Goal: Task Accomplishment & Management: Manage account settings

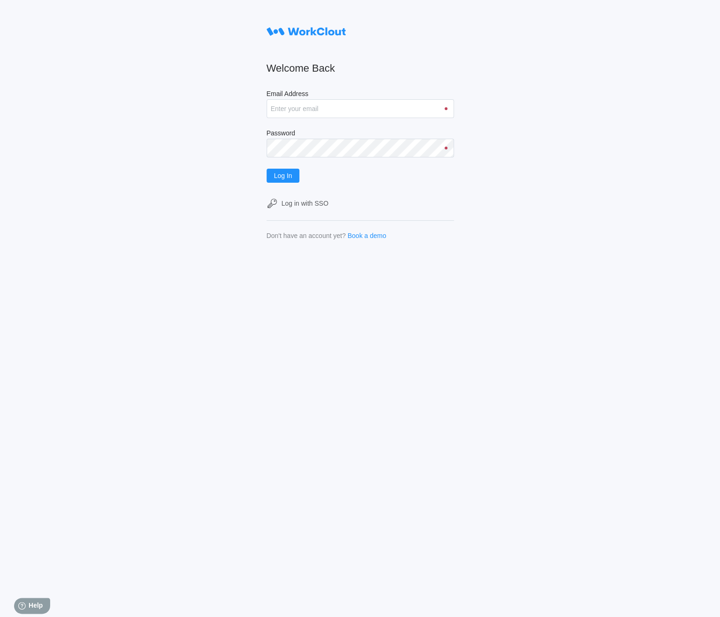
click at [127, 279] on div "Welcome Back Email Address Password Log In Log in with SSO Don't have an accoun…" at bounding box center [360, 308] width 720 height 617
click at [109, 545] on div "Welcome Back Email Address Password Log In Log in with SSO Don't have an accoun…" at bounding box center [360, 308] width 720 height 617
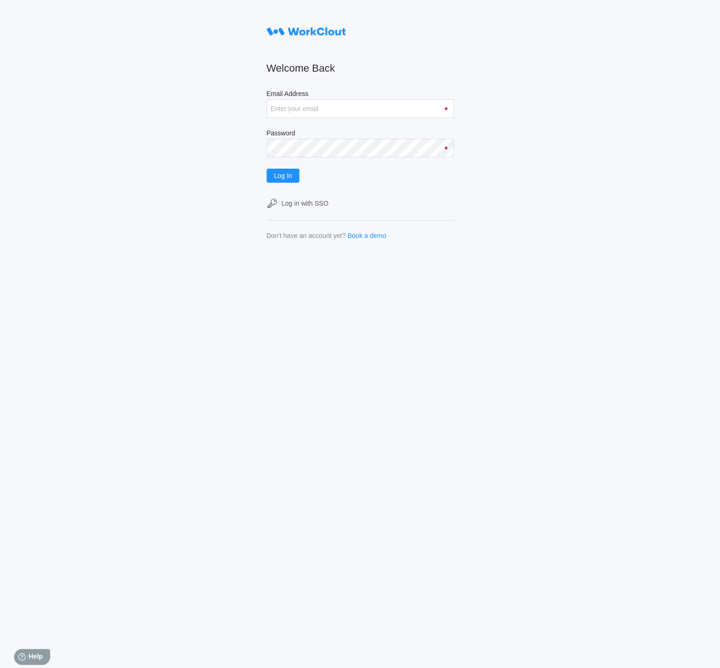
click at [601, 405] on div "Welcome Back Email Address Password Log In Log in with SSO Don't have an accoun…" at bounding box center [360, 334] width 720 height 668
